Goal: Task Accomplishment & Management: Manage account settings

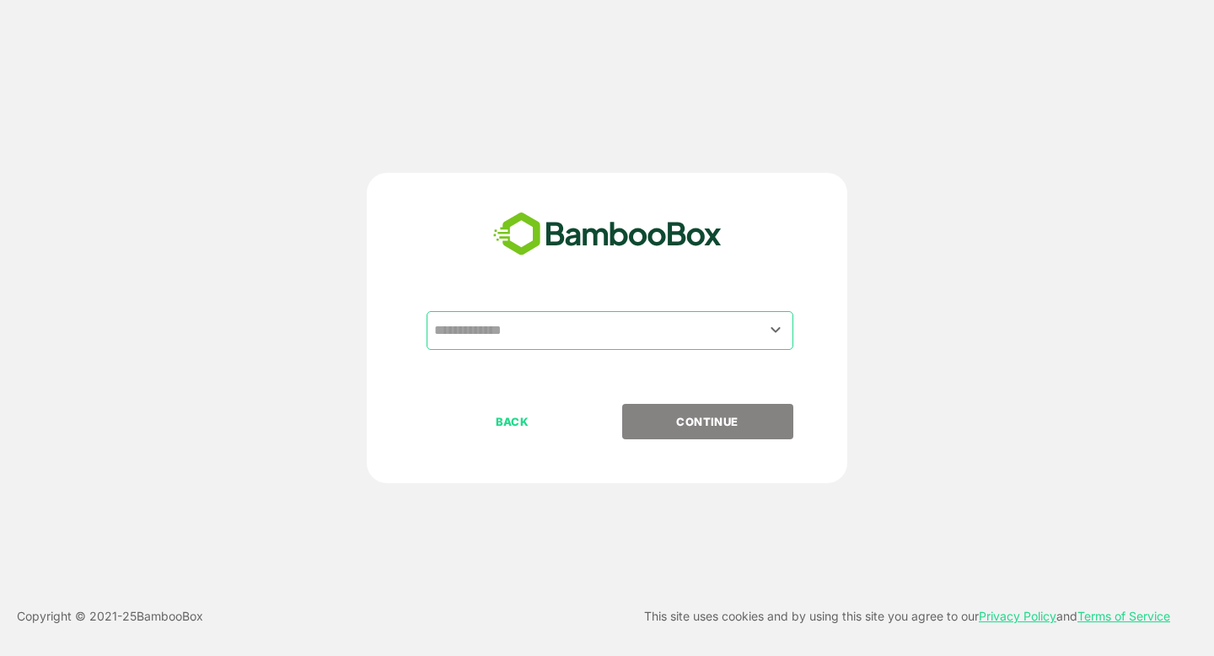
click at [568, 331] on input "text" at bounding box center [610, 330] width 360 height 32
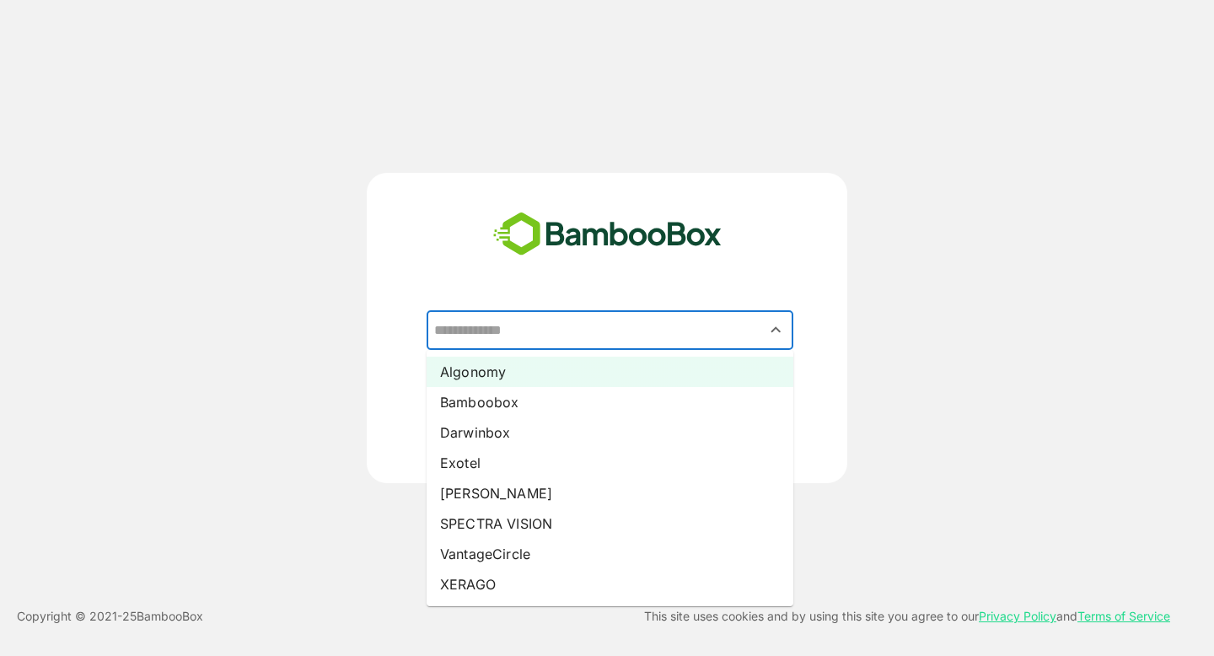
click at [521, 366] on li "Algonomy" at bounding box center [610, 372] width 367 height 30
type input "********"
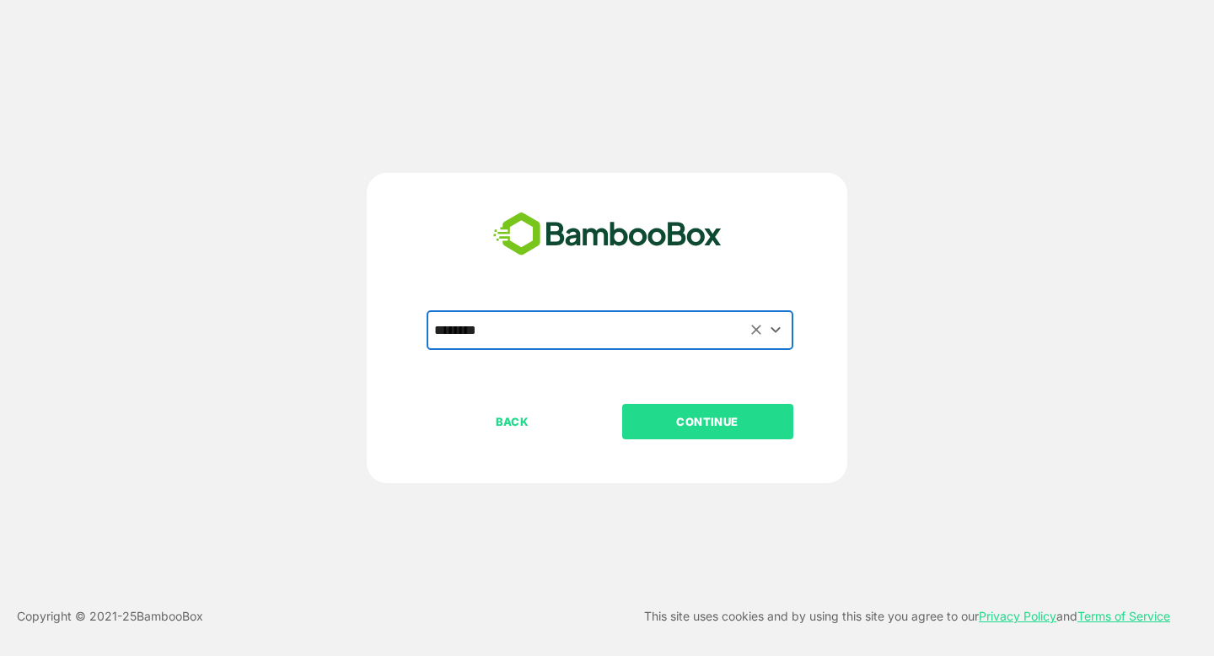
click at [732, 422] on p "CONTINUE" at bounding box center [707, 421] width 169 height 19
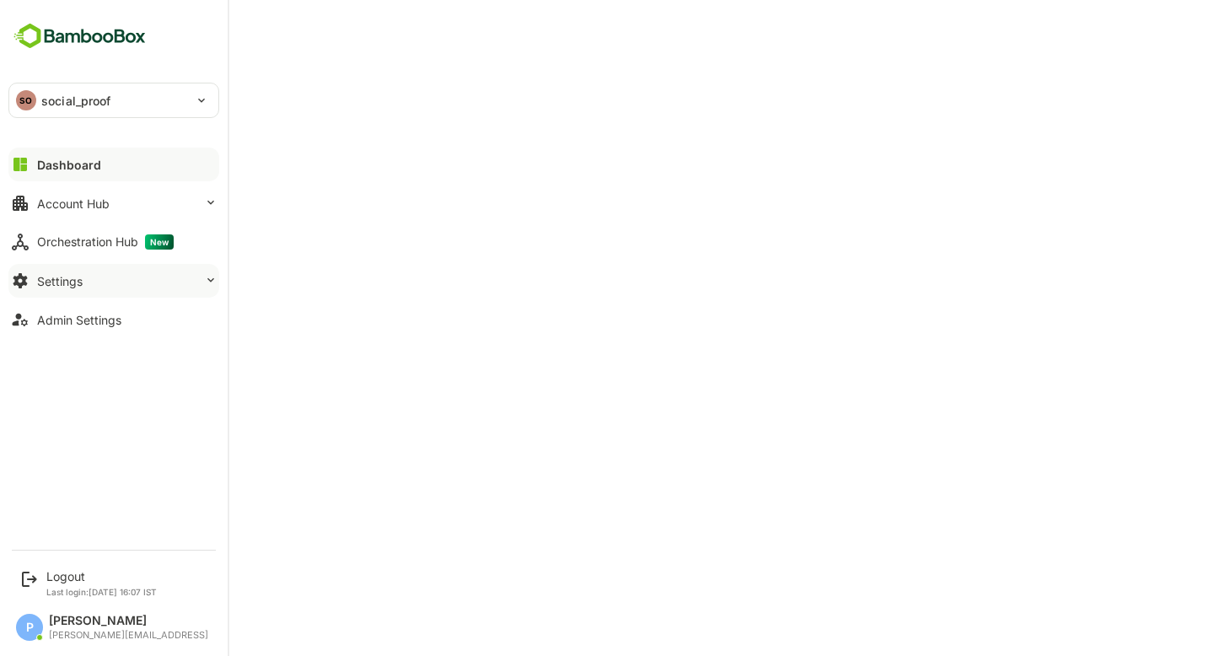
click at [73, 272] on button "Settings" at bounding box center [113, 281] width 211 height 34
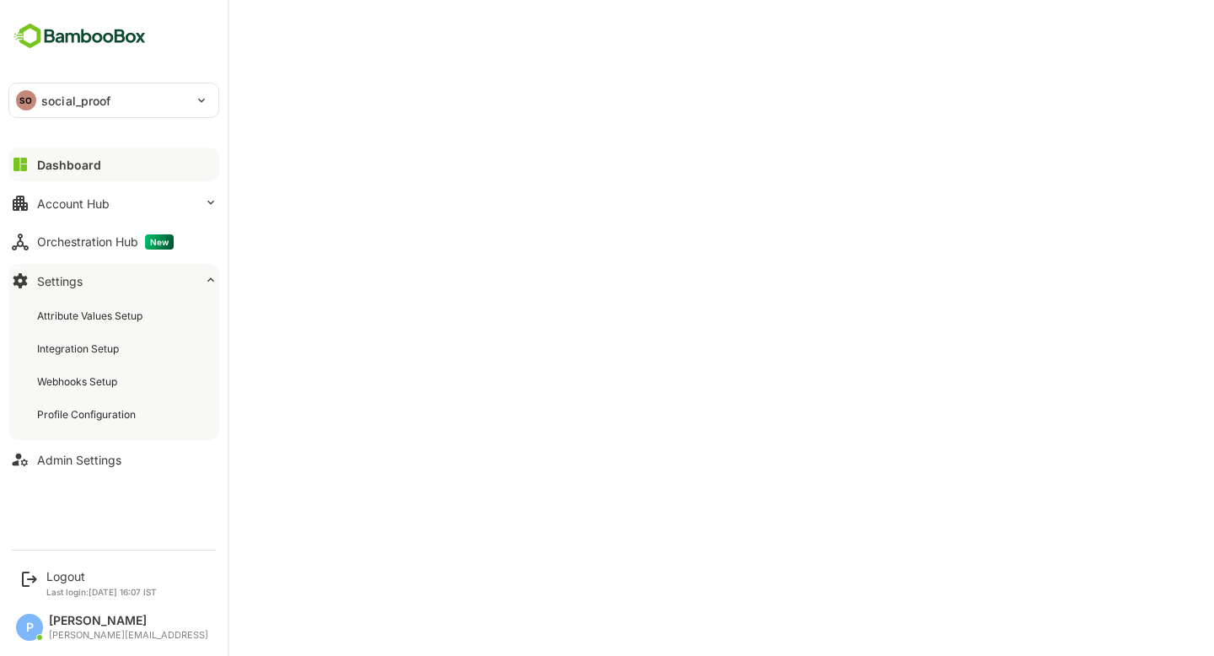
click at [130, 85] on div "SO social_proof" at bounding box center [103, 100] width 189 height 34
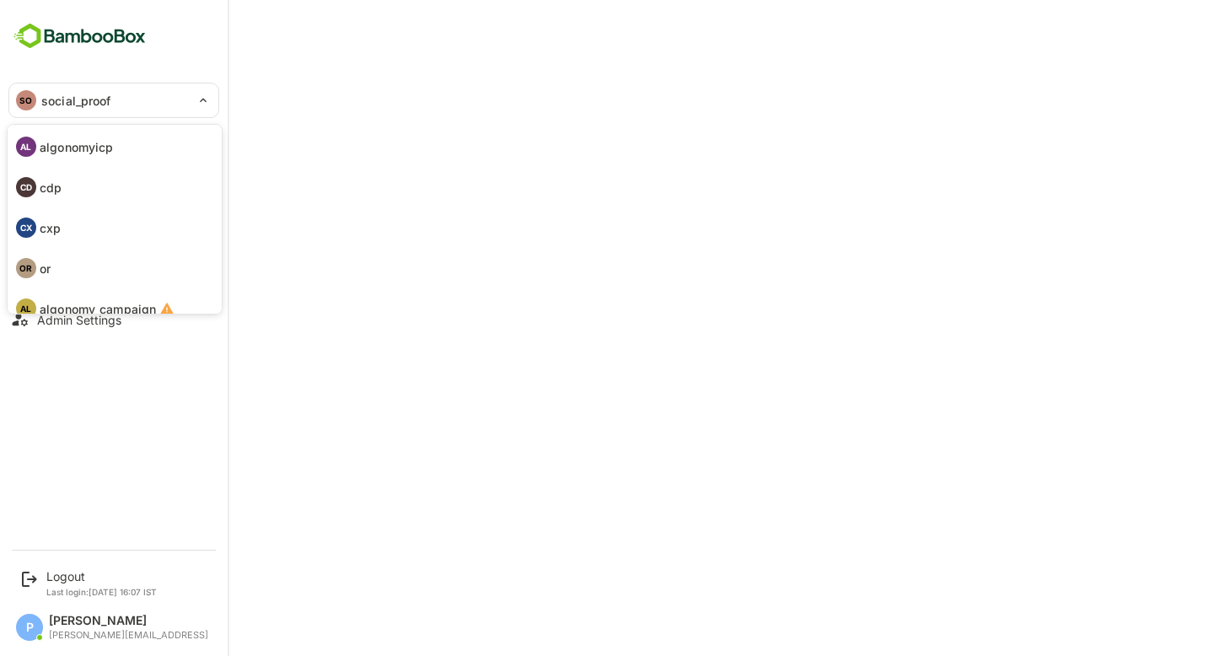
scroll to position [98, 0]
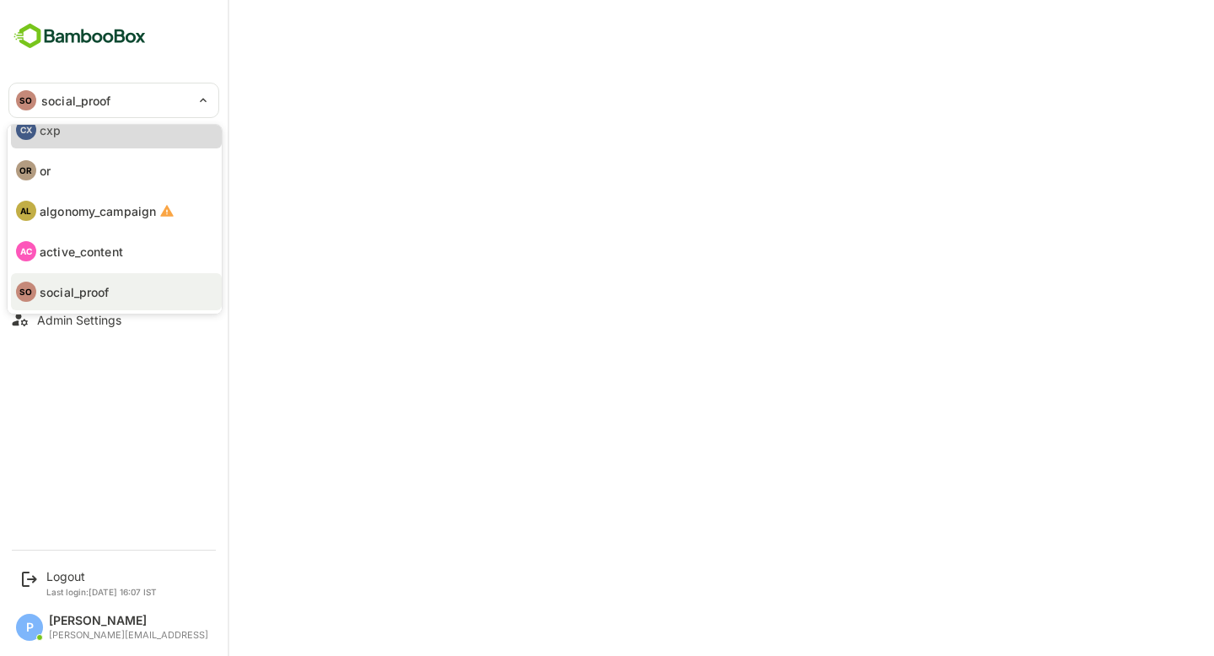
click at [84, 133] on li "CX cxp" at bounding box center [116, 129] width 211 height 37
type input "***"
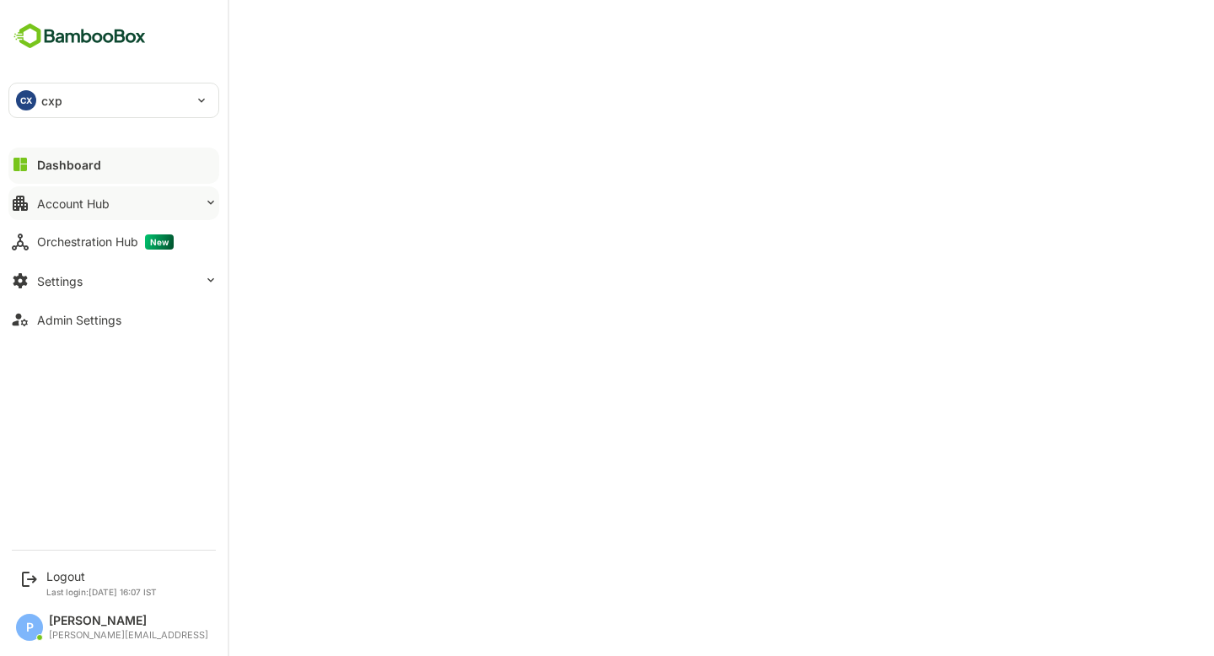
click at [111, 200] on button "Account Hub" at bounding box center [113, 203] width 211 height 34
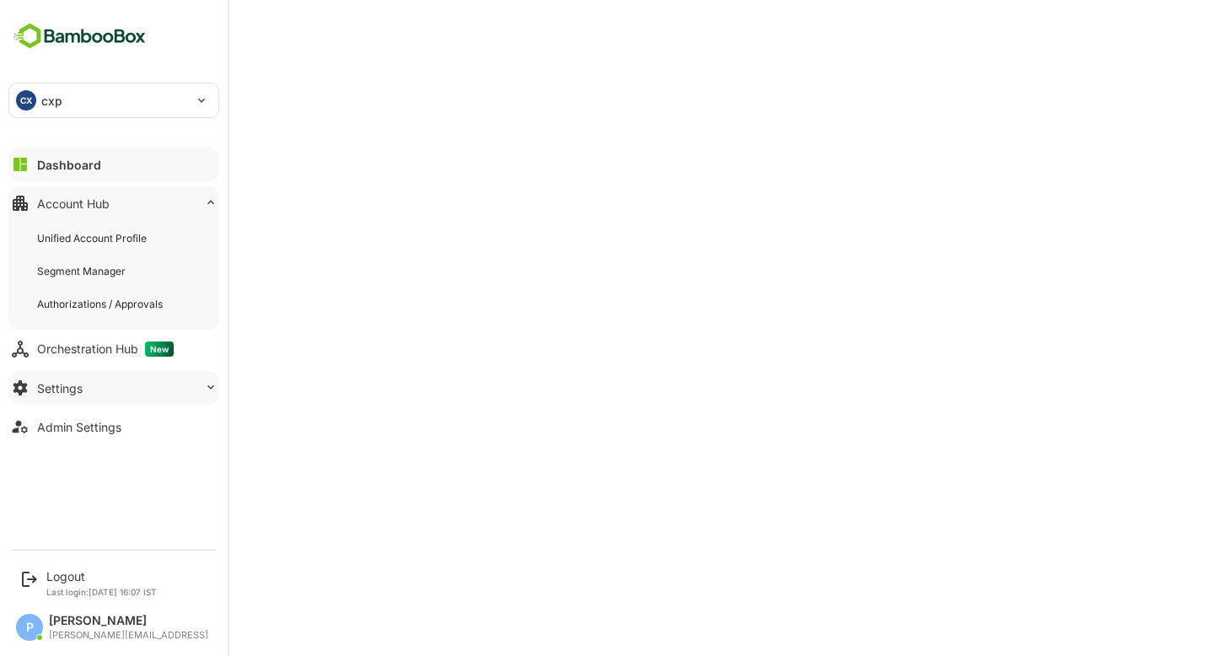
click at [102, 395] on button "Settings" at bounding box center [113, 388] width 211 height 34
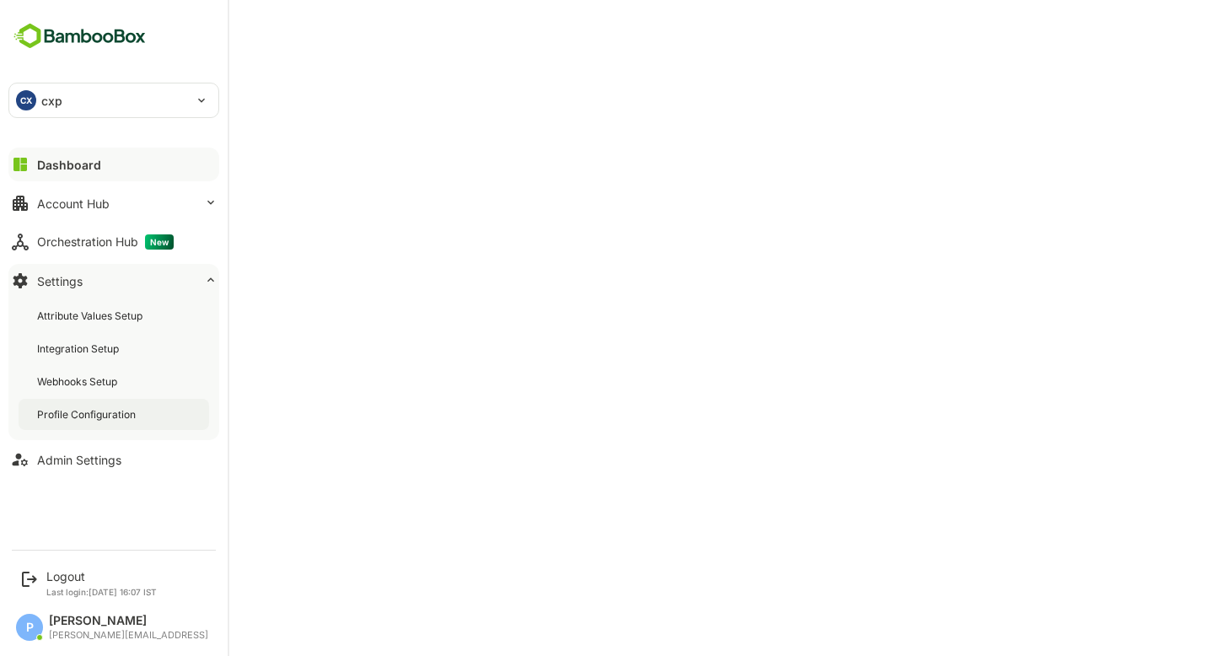
click at [111, 420] on div "Profile Configuration" at bounding box center [88, 414] width 102 height 14
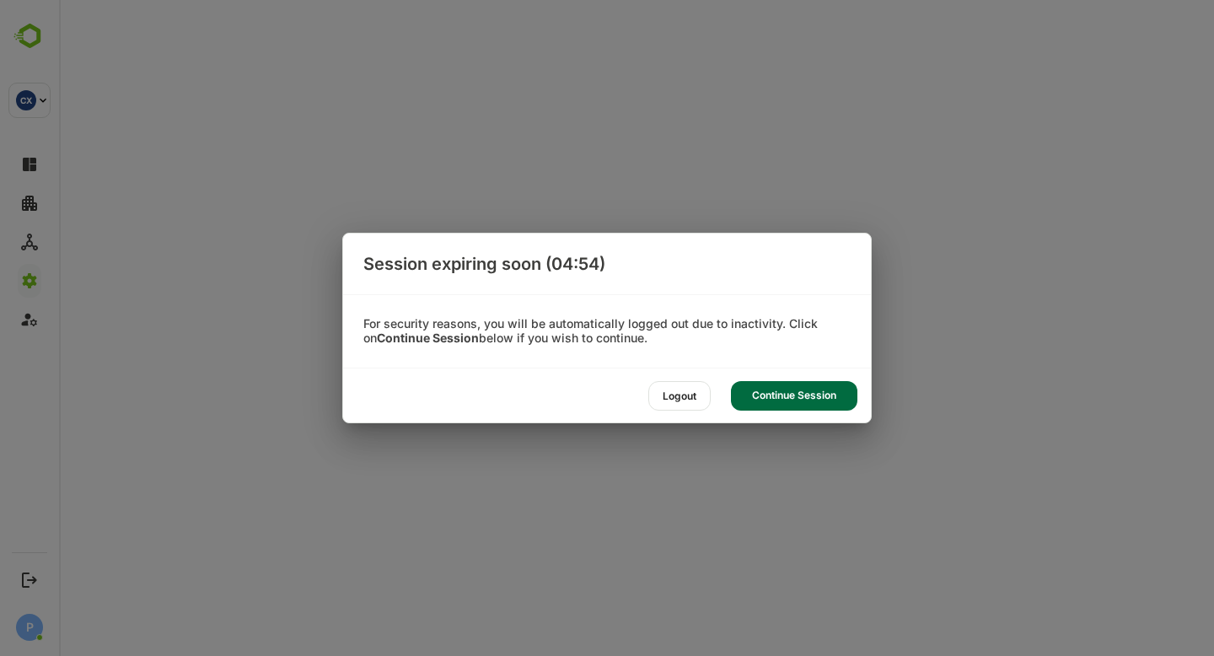
click at [805, 402] on div "Continue Session" at bounding box center [794, 396] width 126 height 30
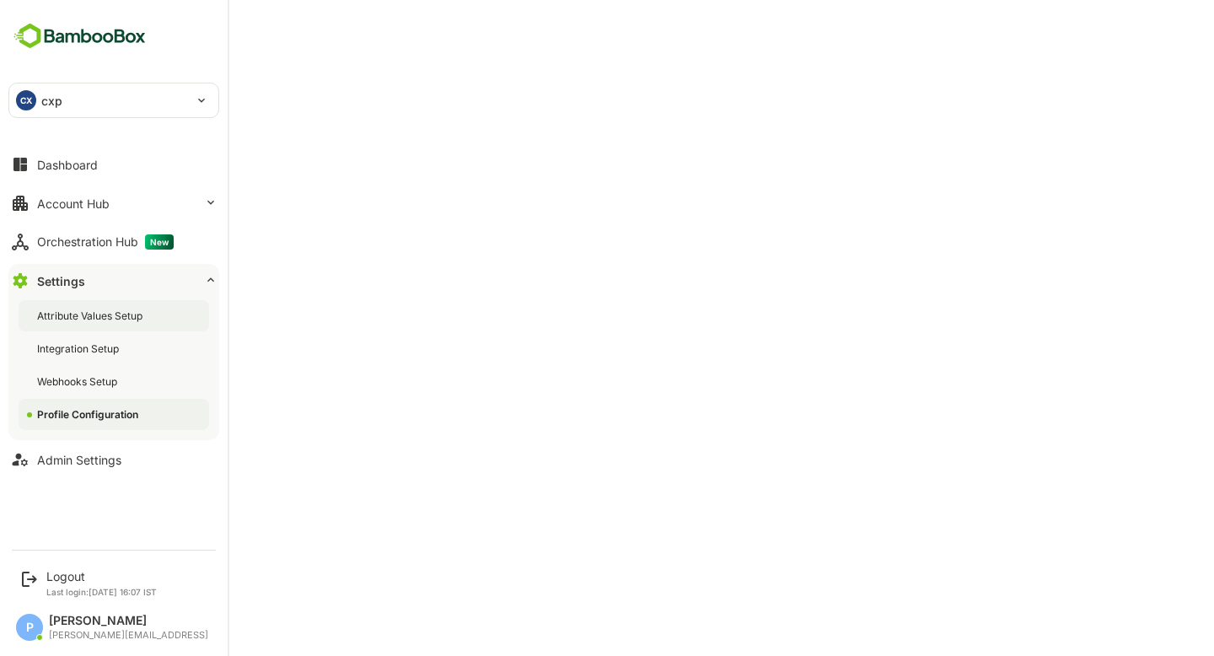
click at [86, 320] on div "Attribute Values Setup" at bounding box center [91, 316] width 109 height 14
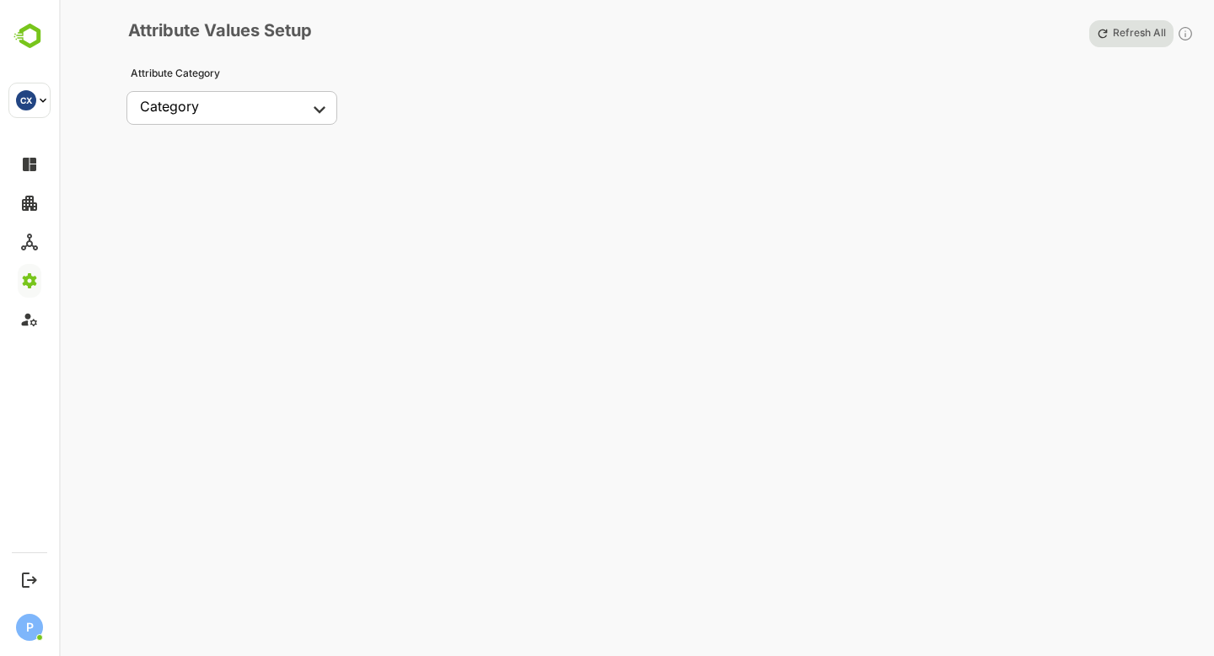
click at [314, 105] on body "CX cxp *** CX Logout Last login: [DATE] 16:07 IST P Priyam [EMAIL_ADDRESS] P At…" at bounding box center [607, 328] width 1214 height 656
click at [471, 132] on div at bounding box center [607, 328] width 1214 height 656
click at [1129, 38] on div "Refresh All" at bounding box center [1135, 33] width 113 height 27
click at [1121, 35] on div "Refresh All" at bounding box center [1135, 33] width 113 height 27
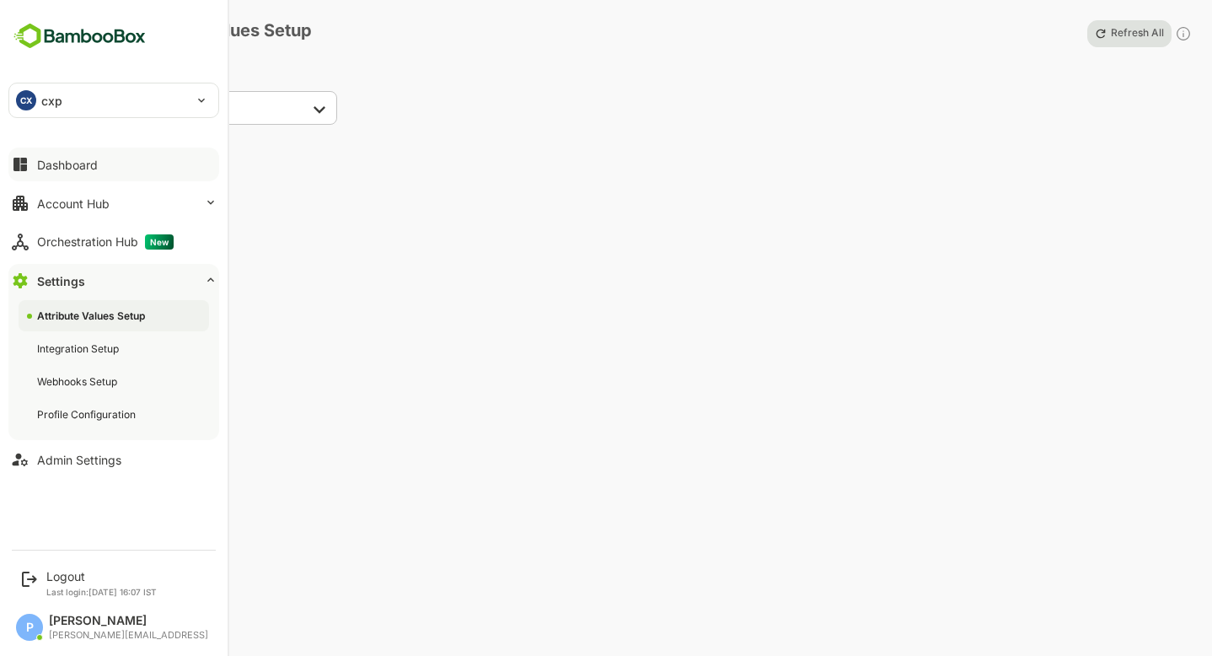
click at [72, 166] on div "Dashboard" at bounding box center [67, 165] width 61 height 14
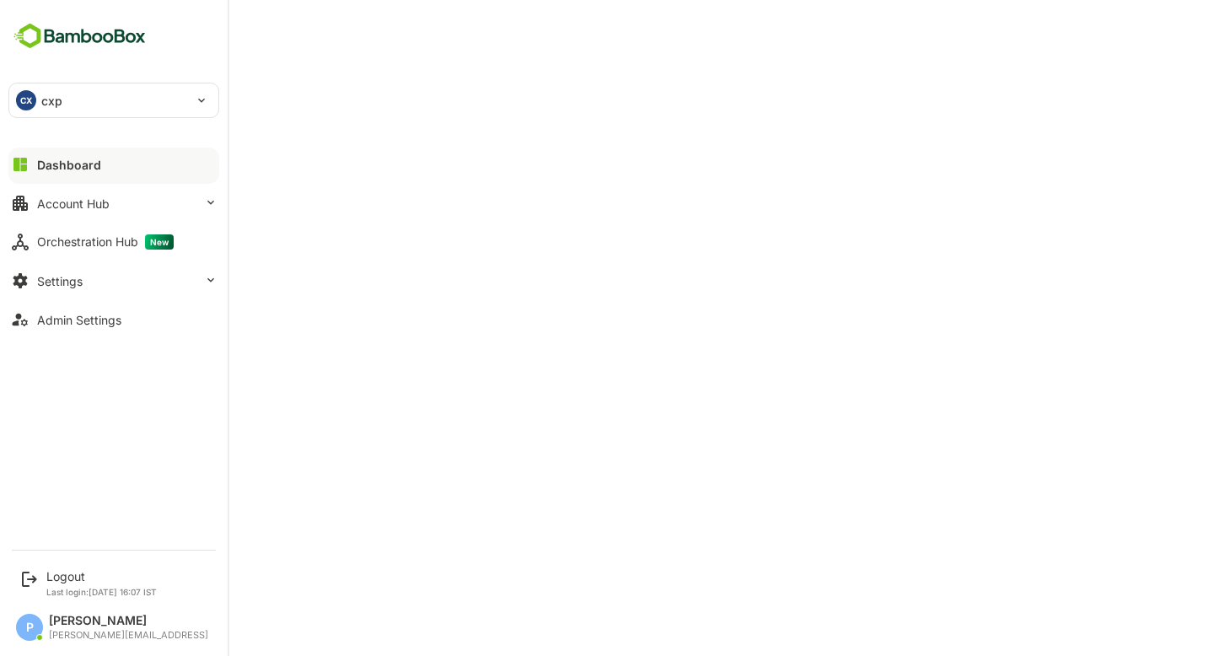
click at [88, 99] on div "CX cxp" at bounding box center [103, 100] width 189 height 34
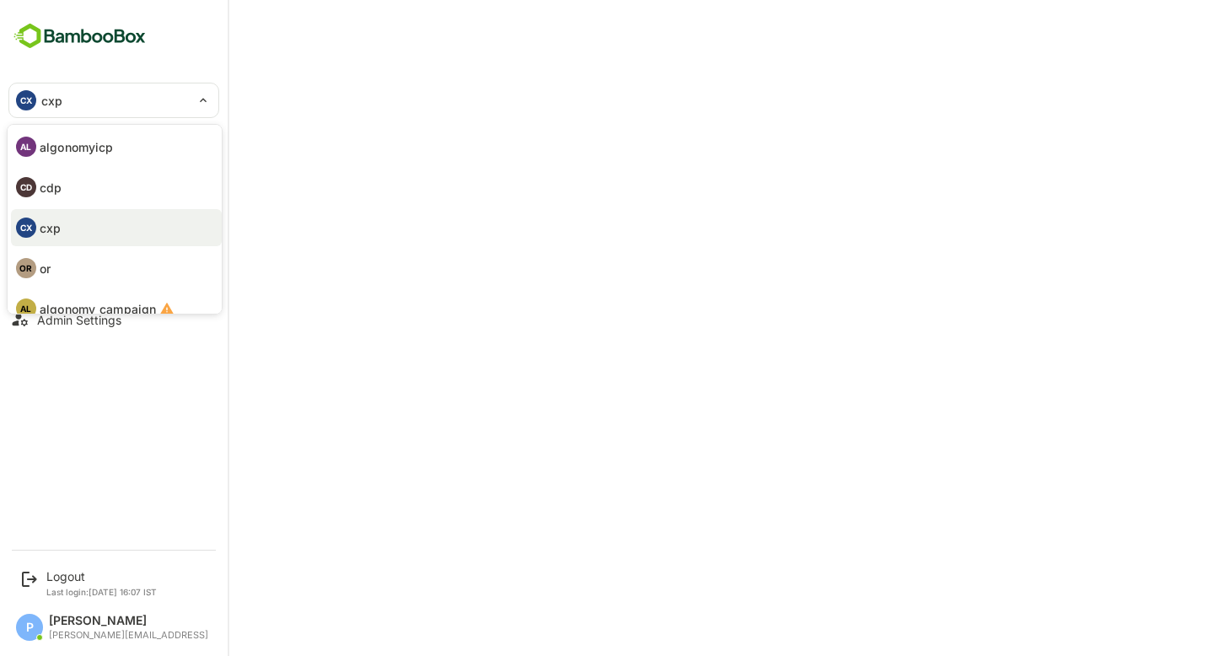
scroll to position [98, 0]
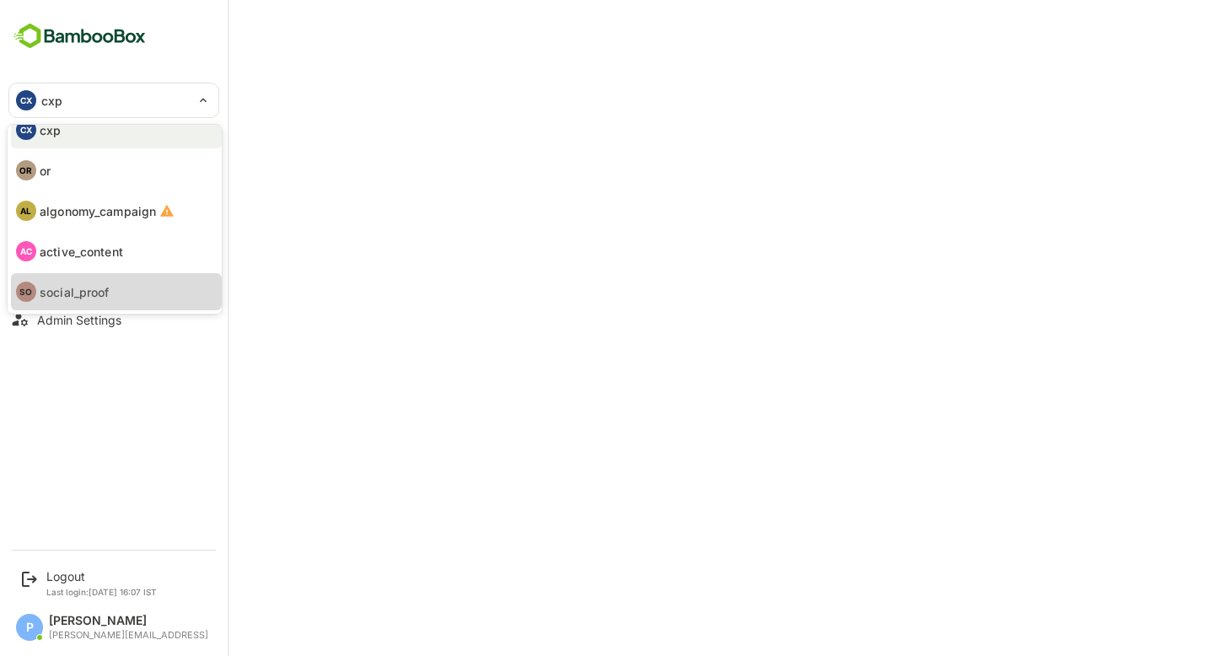
click at [132, 279] on li "SO social_proof" at bounding box center [116, 291] width 211 height 37
type input "**********"
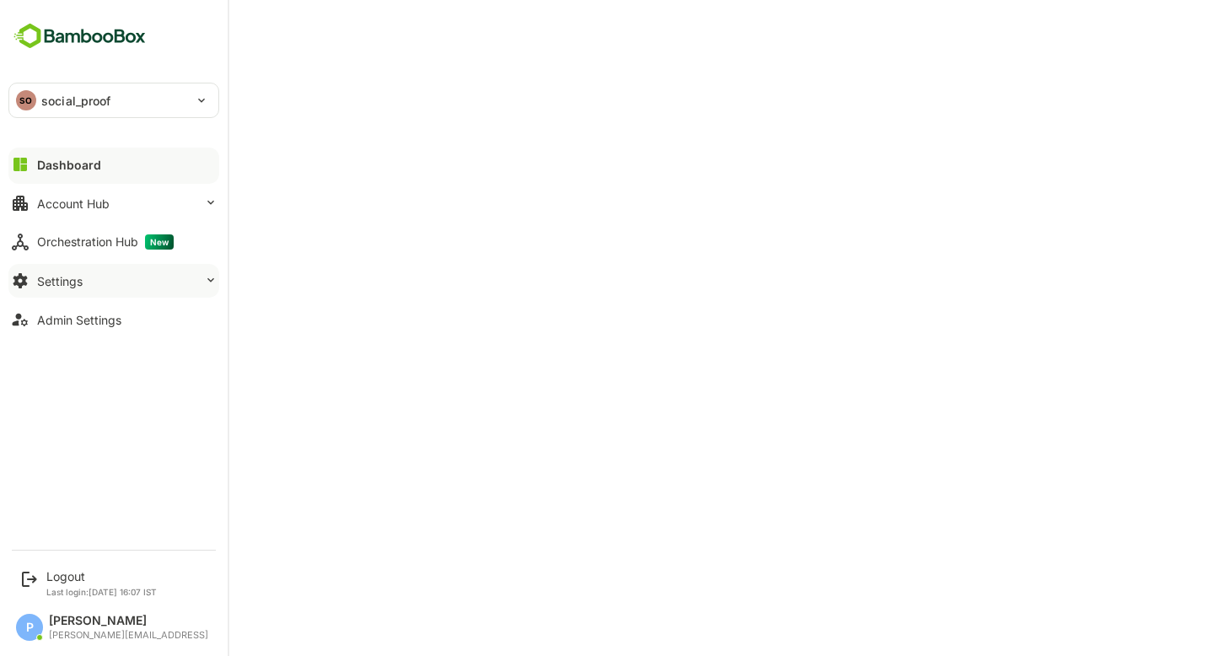
click at [130, 279] on button "Settings" at bounding box center [113, 281] width 211 height 34
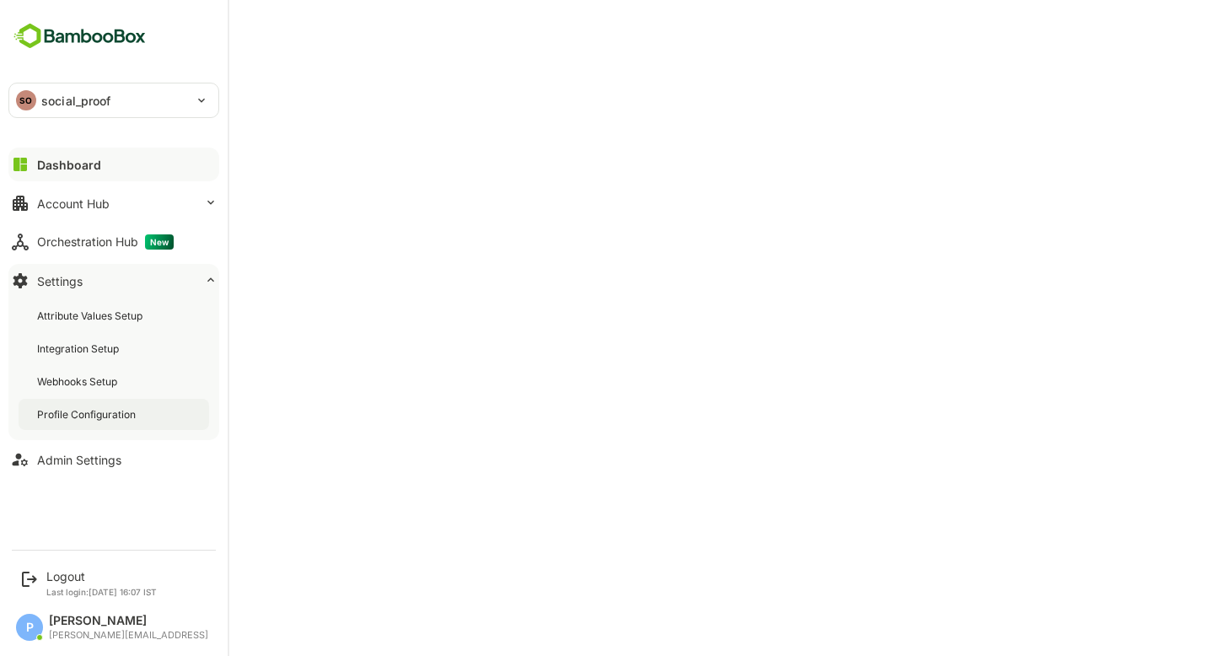
click at [151, 416] on div "Profile Configuration" at bounding box center [114, 414] width 191 height 31
